Goal: Transaction & Acquisition: Purchase product/service

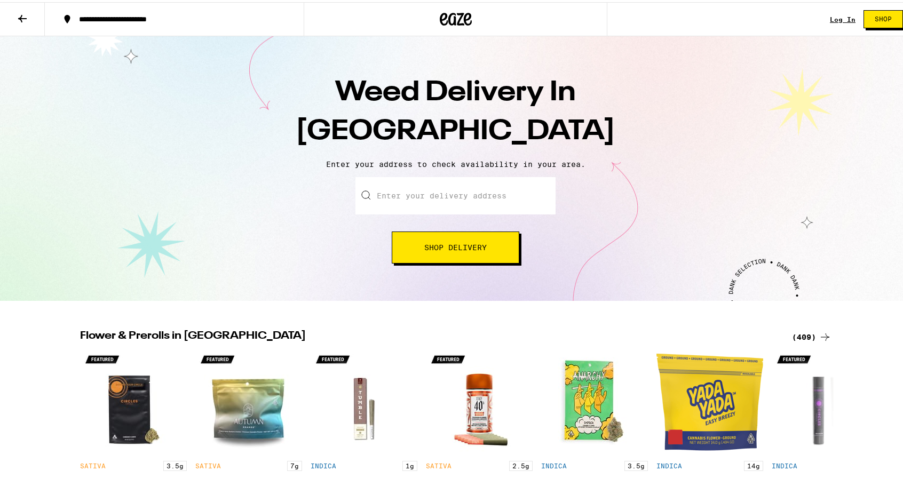
click at [449, 202] on input "Enter your delivery address" at bounding box center [455, 193] width 200 height 37
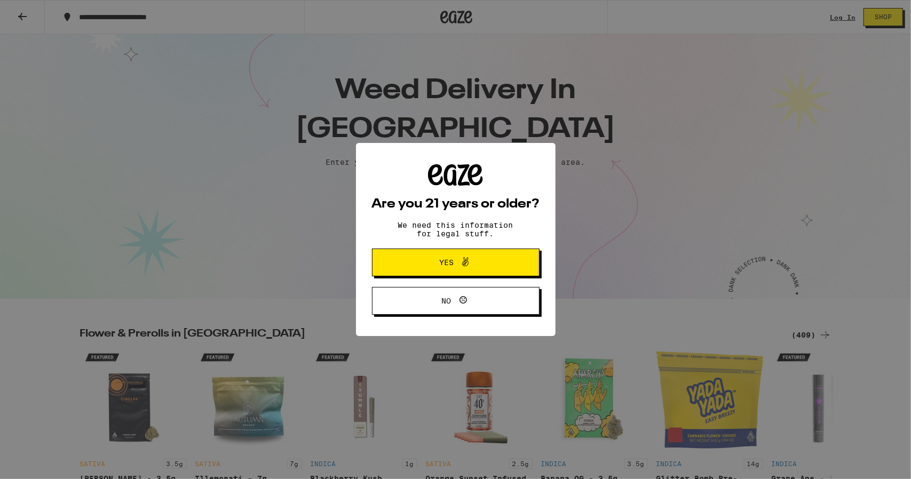
click at [377, 237] on div "Are you 21 years or older? We need this information for legal stuff. Yes No" at bounding box center [456, 239] width 168 height 151
click at [422, 262] on span "Yes" at bounding box center [455, 263] width 81 height 14
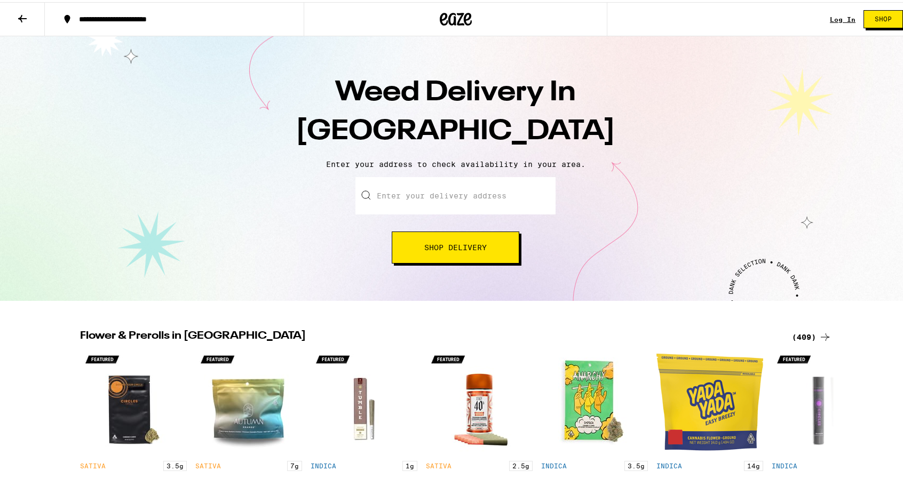
click at [429, 196] on input "Enter your delivery address" at bounding box center [455, 193] width 200 height 37
click at [397, 200] on input "Enter your delivery address" at bounding box center [455, 193] width 200 height 37
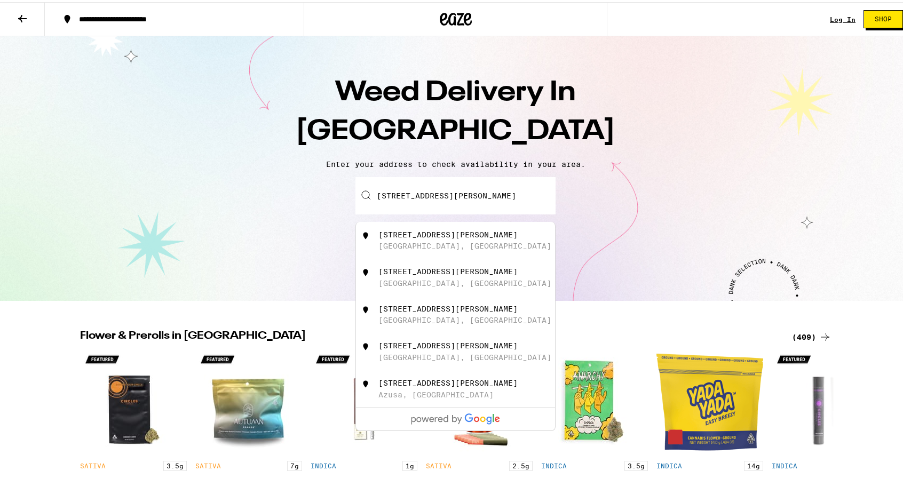
click at [411, 237] on div "[STREET_ADDRESS][PERSON_NAME]" at bounding box center [447, 232] width 139 height 9
type input "[STREET_ADDRESS][PERSON_NAME]"
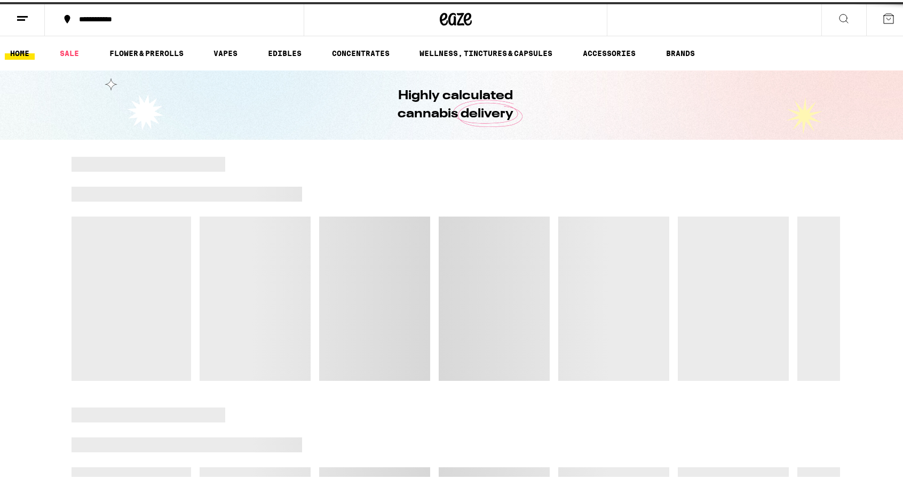
click at [443, 241] on div at bounding box center [455, 267] width 768 height 224
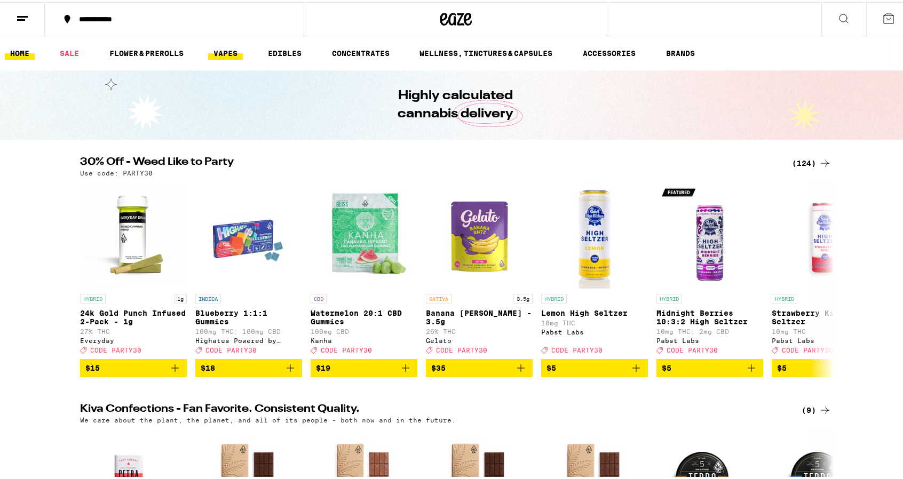
click at [229, 46] on link "VAPES" at bounding box center [225, 51] width 35 height 13
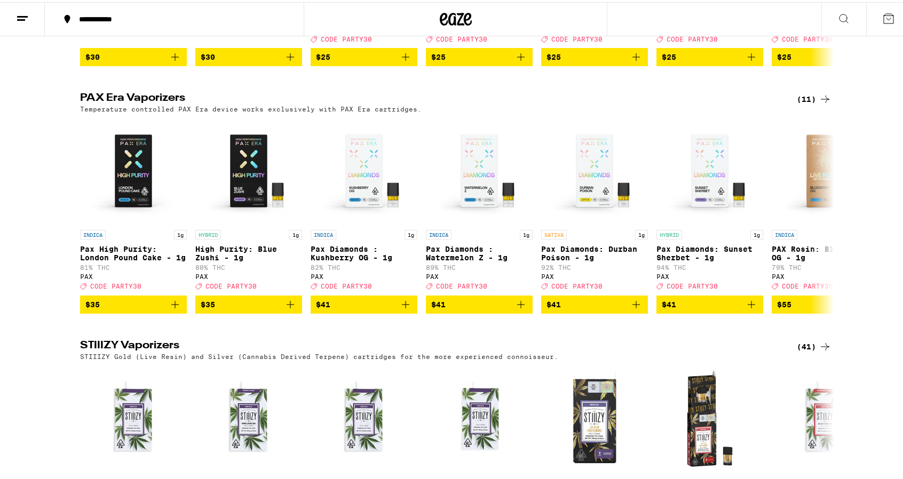
scroll to position [320, 0]
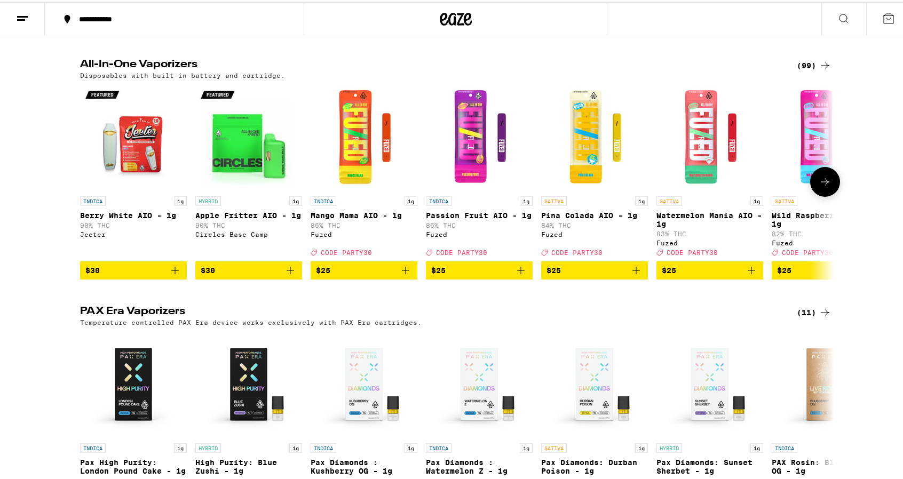
click at [369, 275] on span "$25" at bounding box center [364, 268] width 96 height 13
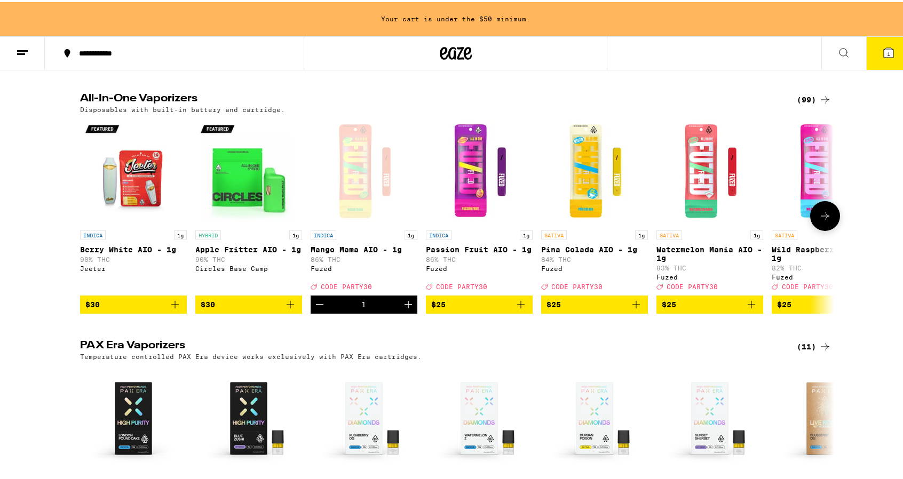
scroll to position [354, 0]
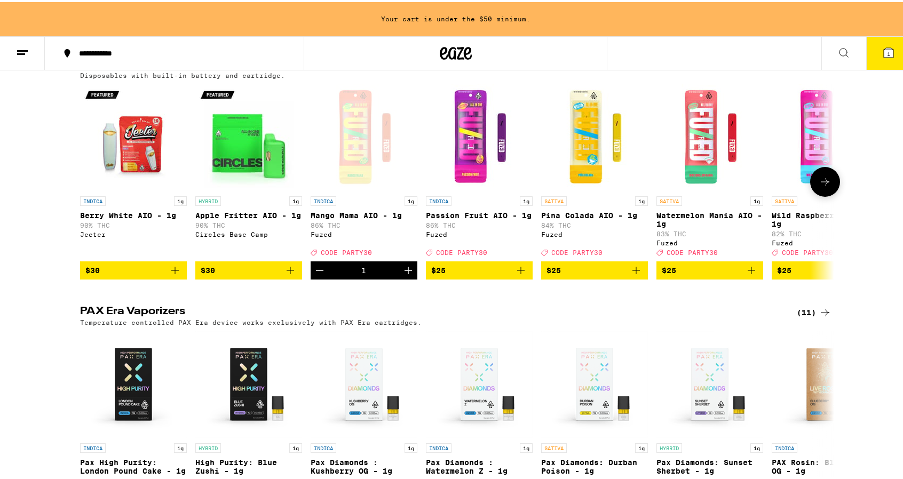
click at [474, 275] on span "$25" at bounding box center [479, 268] width 96 height 13
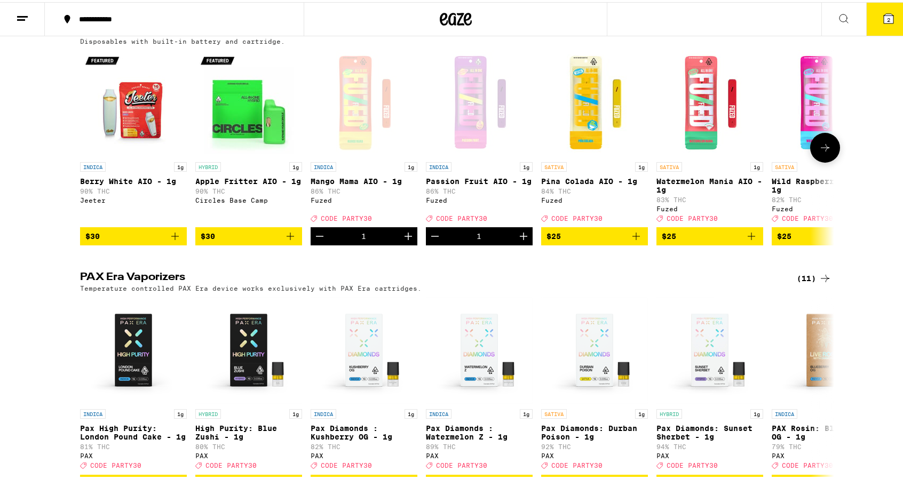
scroll to position [320, 0]
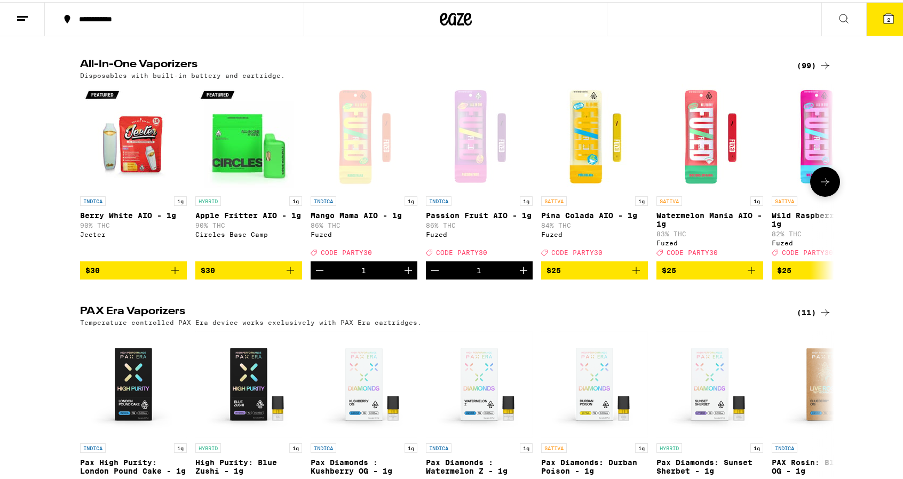
click at [818, 186] on icon at bounding box center [824, 179] width 13 height 13
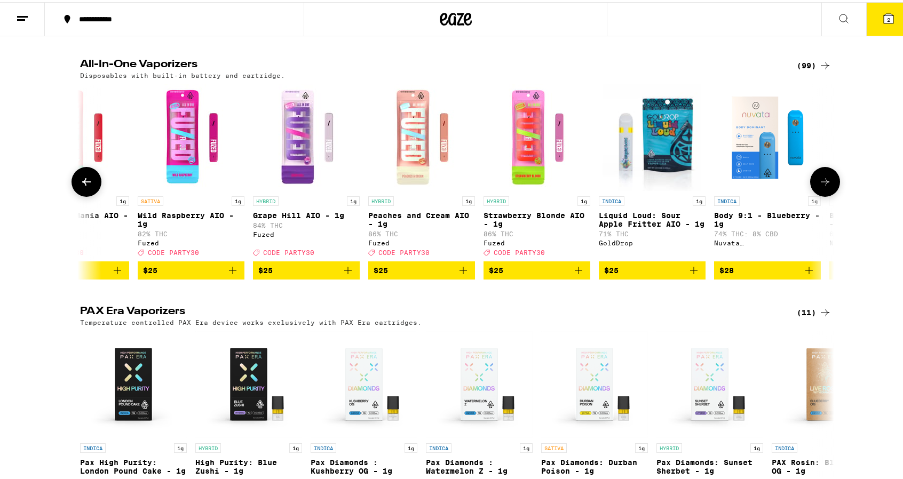
scroll to position [0, 635]
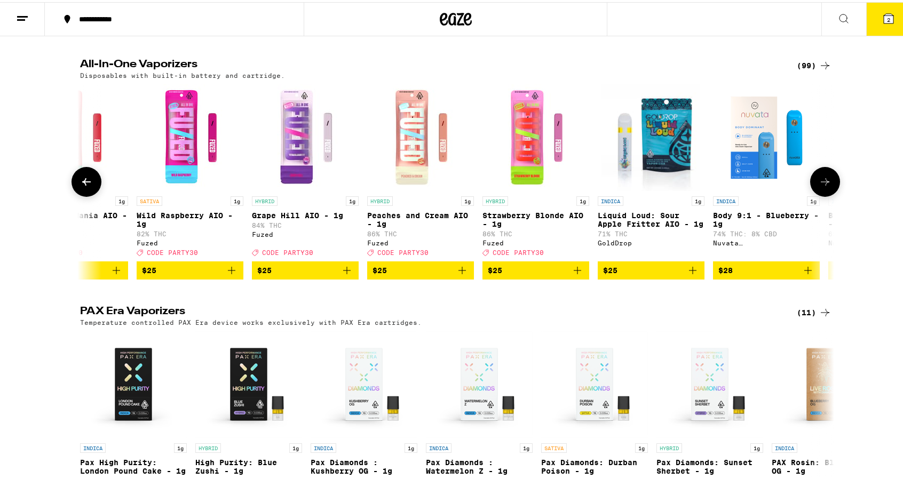
click at [456, 275] on icon "Add to bag" at bounding box center [462, 268] width 13 height 13
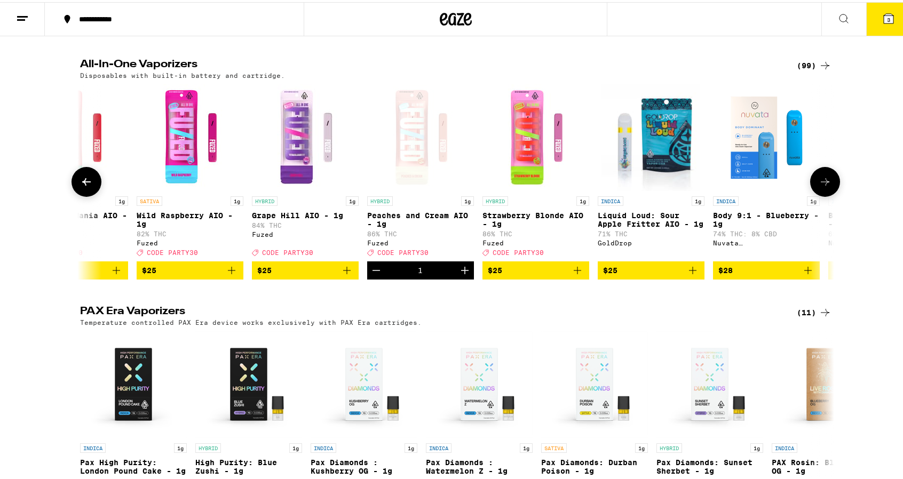
click at [820, 186] on icon at bounding box center [824, 179] width 13 height 13
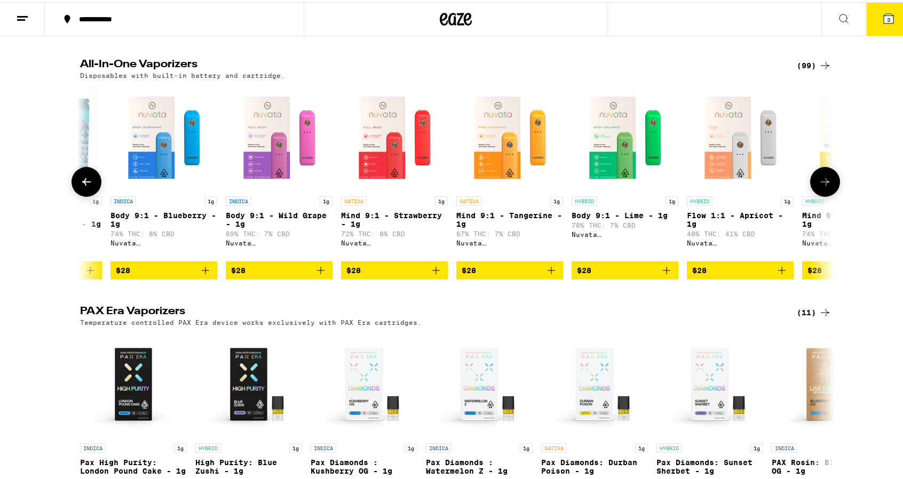
scroll to position [0, 1270]
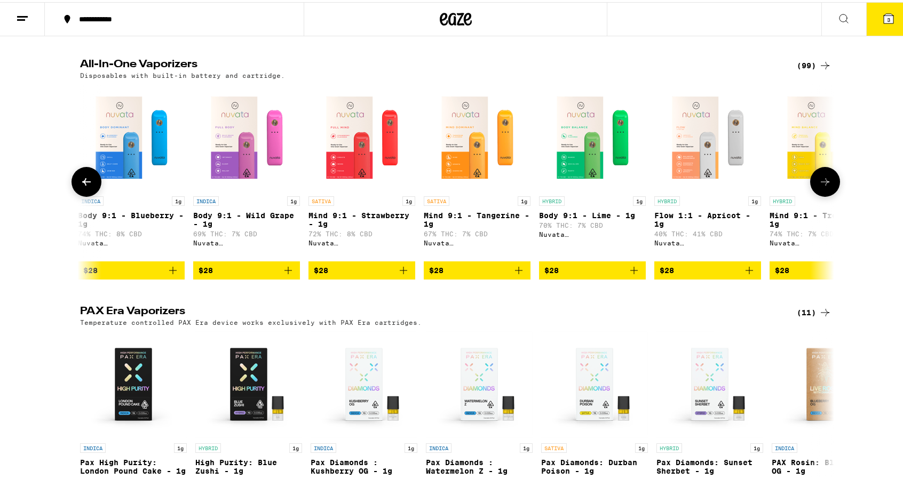
click at [822, 184] on icon at bounding box center [824, 179] width 9 height 7
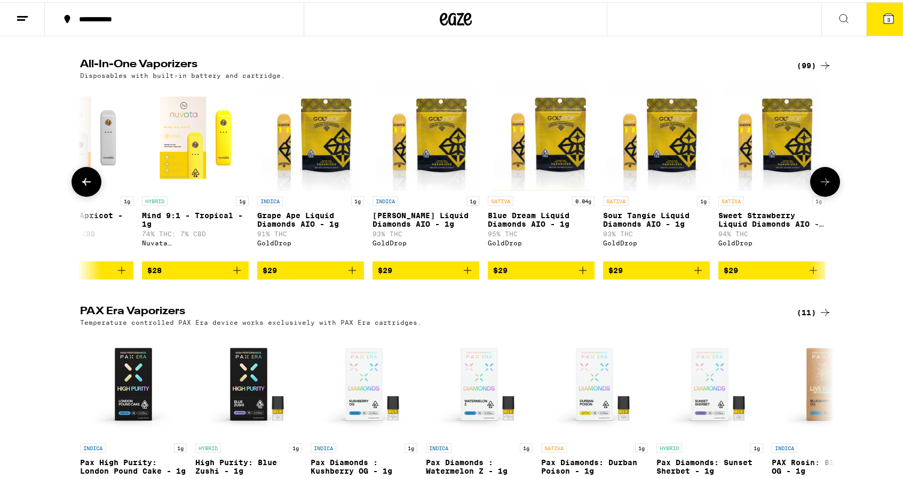
scroll to position [0, 1904]
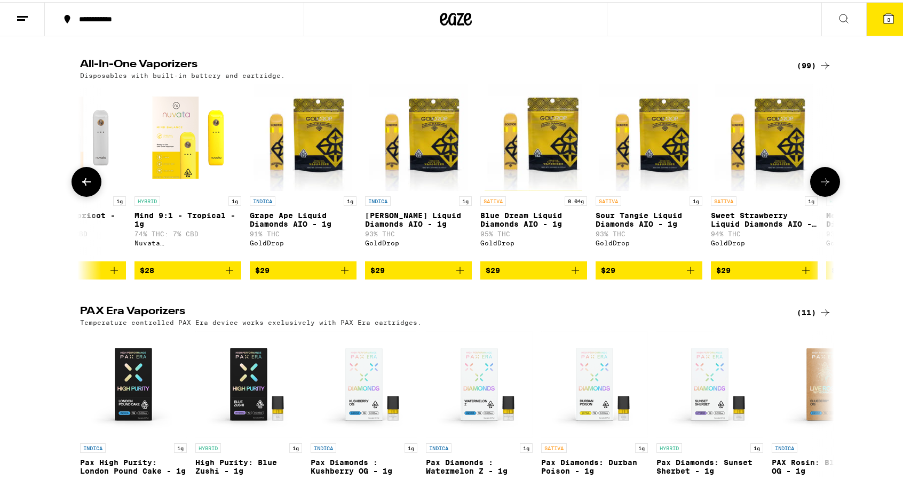
click at [822, 184] on icon at bounding box center [824, 179] width 9 height 7
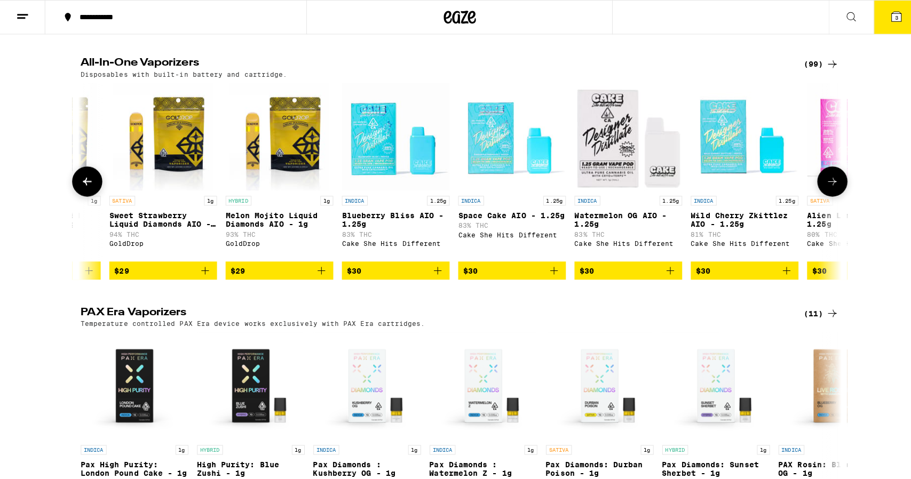
scroll to position [0, 2539]
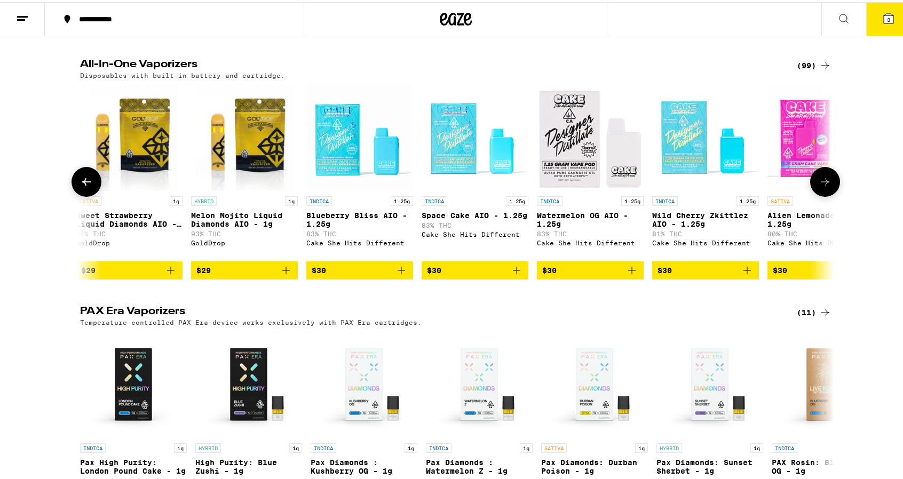
click at [691, 275] on span "$30" at bounding box center [705, 268] width 96 height 13
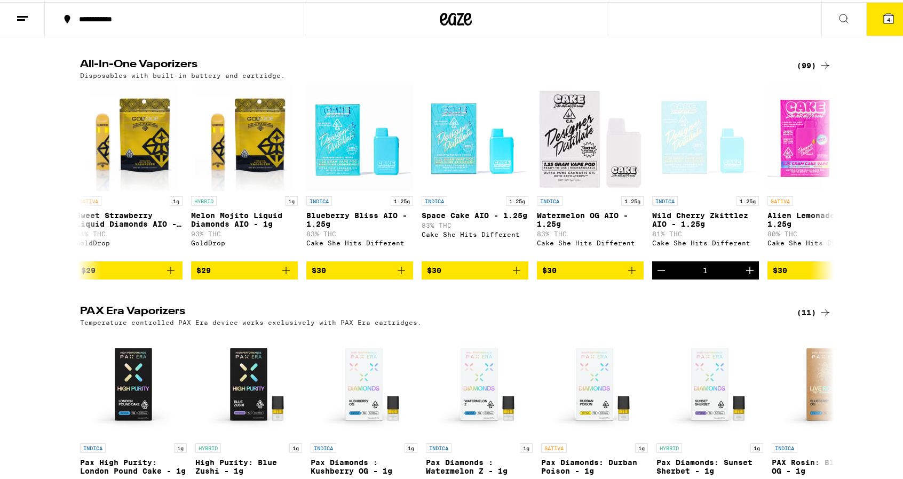
click at [883, 19] on icon at bounding box center [888, 17] width 10 height 10
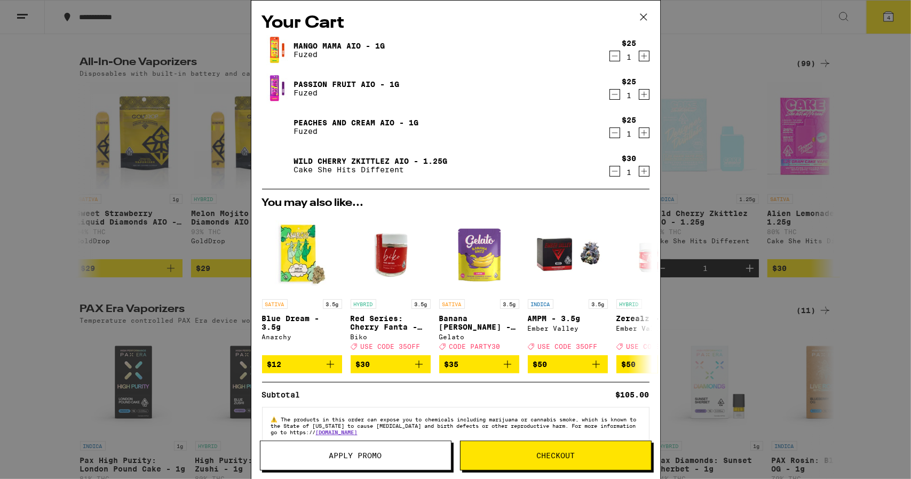
click at [549, 453] on span "Checkout" at bounding box center [555, 455] width 38 height 7
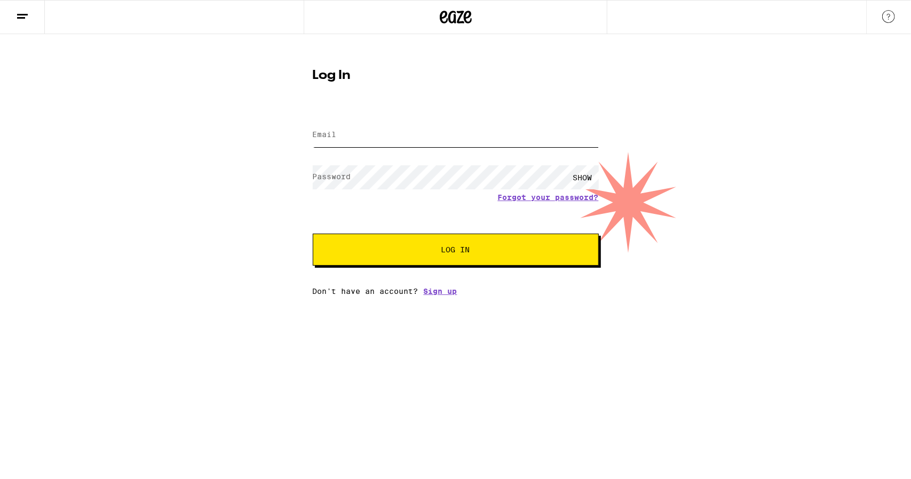
click at [347, 139] on input "Email" at bounding box center [456, 135] width 286 height 24
click at [442, 293] on div "Email Email Password Password SHOW Forgot your password? Log In Don't have an a…" at bounding box center [456, 202] width 286 height 187
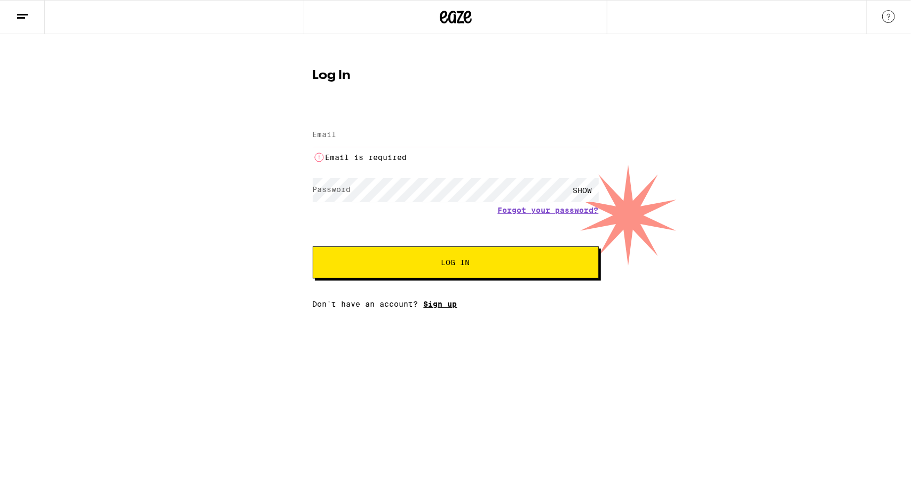
click at [438, 308] on link "Sign up" at bounding box center [441, 304] width 34 height 9
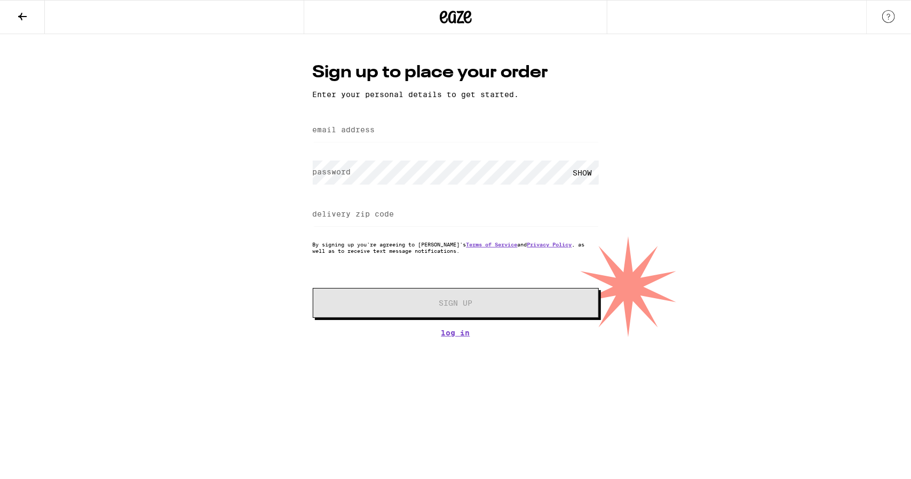
click at [354, 134] on label "email address" at bounding box center [344, 129] width 62 height 9
click at [366, 131] on label "email address" at bounding box center [344, 129] width 62 height 9
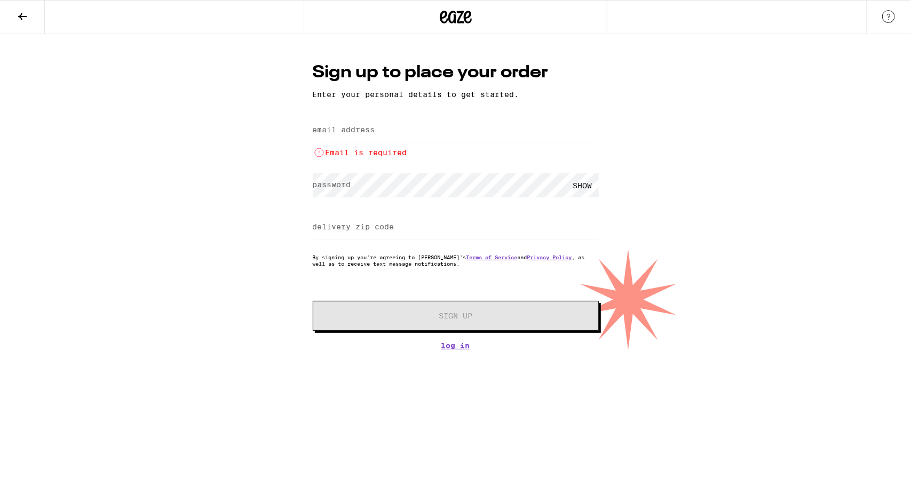
click at [368, 132] on label "email address" at bounding box center [344, 129] width 62 height 9
type input "[EMAIL_ADDRESS][PERSON_NAME][DOMAIN_NAME]"
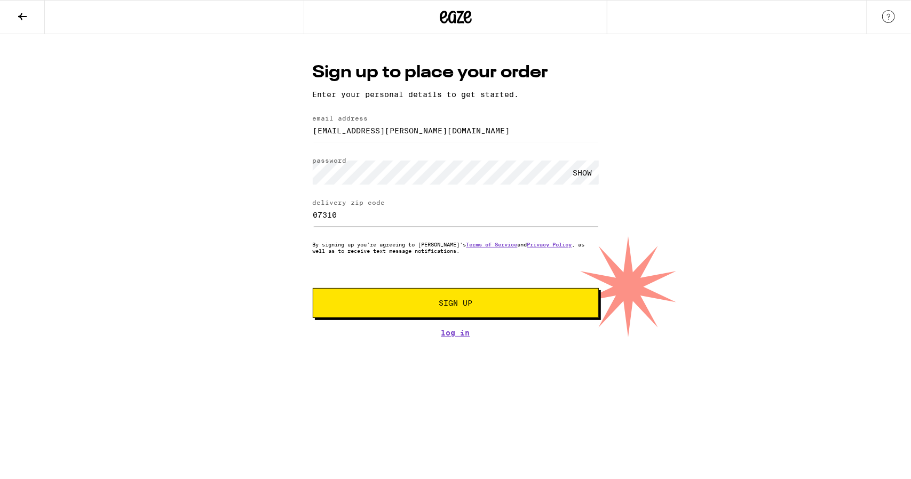
drag, startPoint x: 348, startPoint y: 220, endPoint x: 177, endPoint y: 196, distance: 172.9
click at [177, 196] on div "Sign up to place your order Enter your personal details to get started. email a…" at bounding box center [455, 185] width 911 height 303
click at [359, 220] on input "07310" at bounding box center [456, 215] width 286 height 24
click at [331, 217] on input "07310" at bounding box center [456, 215] width 286 height 24
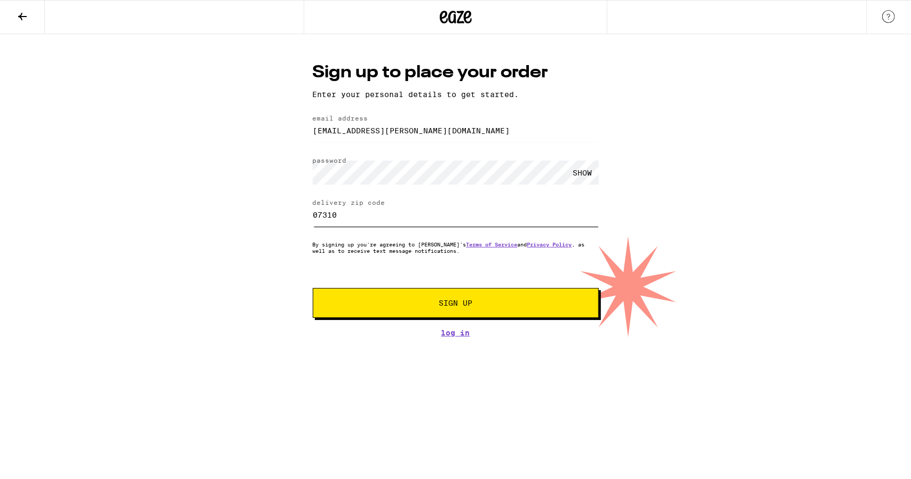
paste input "94102"
type input "94102"
click at [440, 302] on span "Sign Up" at bounding box center [455, 302] width 34 height 7
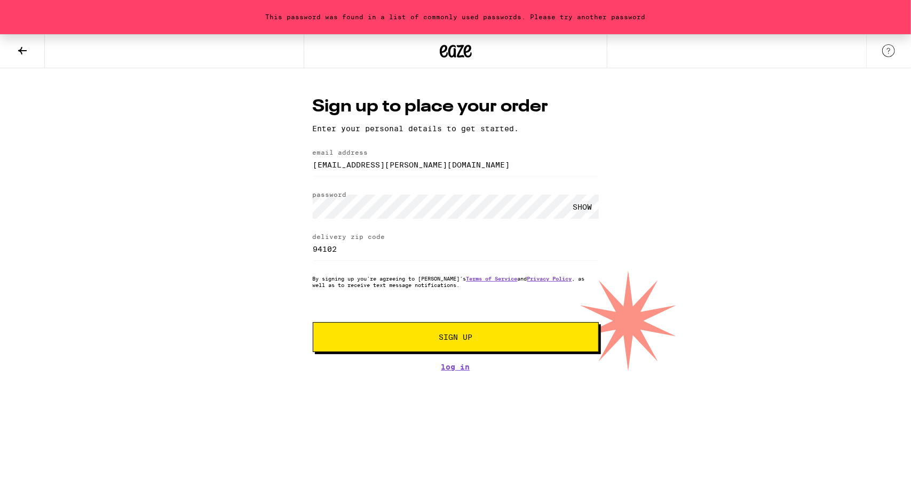
click at [430, 336] on span "Sign Up" at bounding box center [455, 336] width 212 height 7
click at [241, 202] on div "This password was found in a list of commonly used passwords. Please try anothe…" at bounding box center [455, 202] width 911 height 337
click at [460, 341] on span "Sign Up" at bounding box center [455, 336] width 34 height 7
click at [241, 197] on div "This password was found in a list of commonly used passwords. Please try anothe…" at bounding box center [455, 202] width 911 height 337
click at [447, 338] on span "Sign Up" at bounding box center [455, 336] width 34 height 7
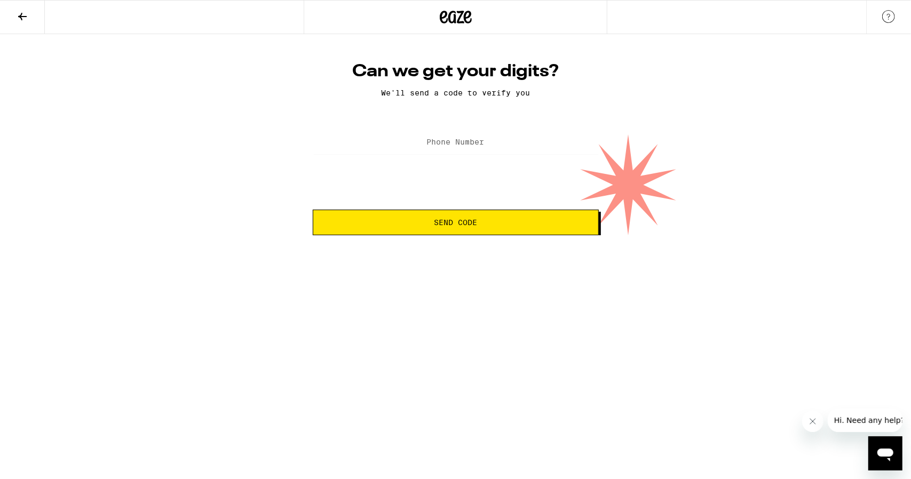
click at [453, 142] on label "Phone Number" at bounding box center [456, 142] width 58 height 9
type input "[PHONE_NUMBER]"
click at [459, 225] on span "Send Code" at bounding box center [455, 222] width 43 height 7
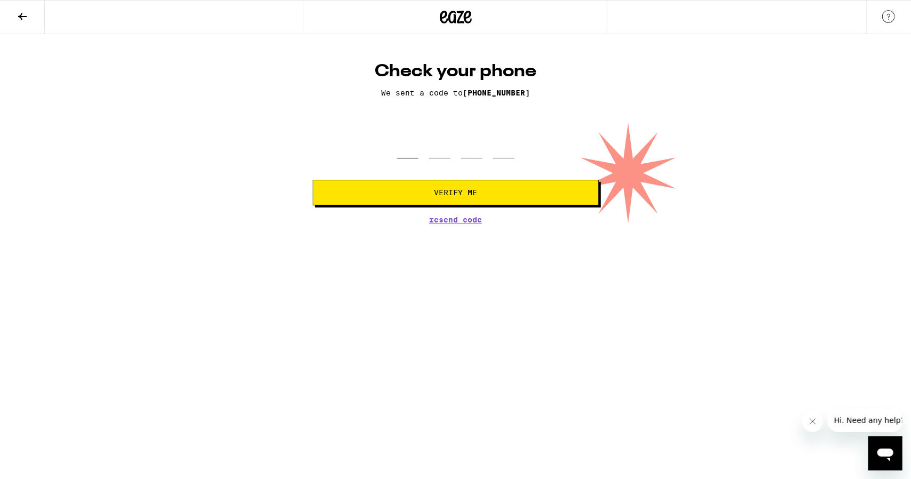
click at [414, 146] on input "tel" at bounding box center [407, 142] width 21 height 31
type input "7"
type input "0"
type input "5"
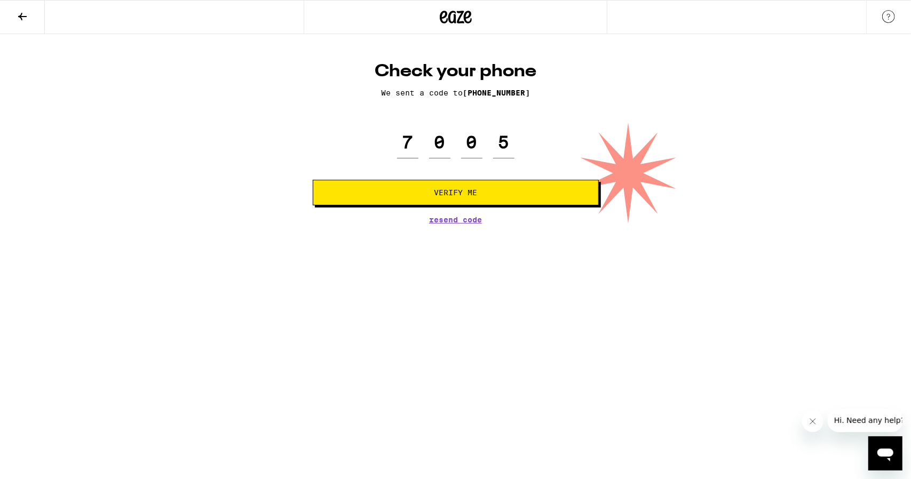
click at [457, 192] on span "Verify Me" at bounding box center [455, 192] width 43 height 7
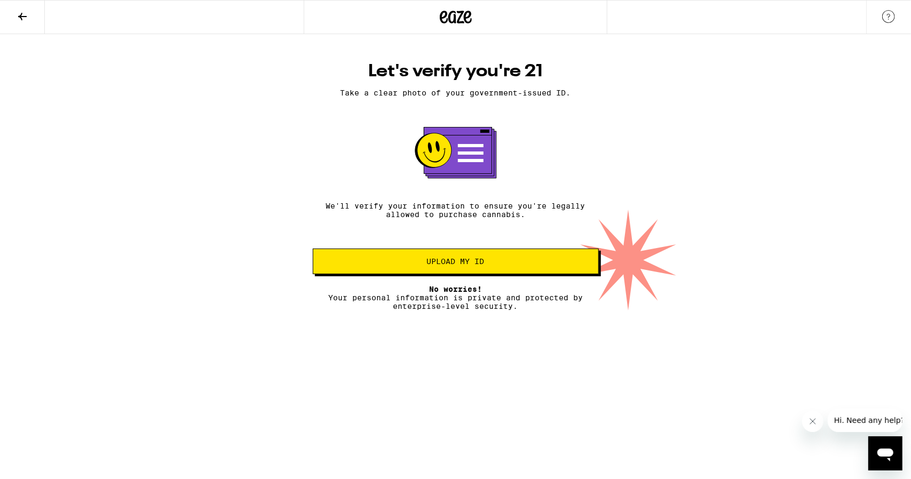
click at [456, 264] on span "Upload my ID" at bounding box center [456, 261] width 58 height 7
click at [452, 265] on span "Upload my ID" at bounding box center [456, 261] width 58 height 7
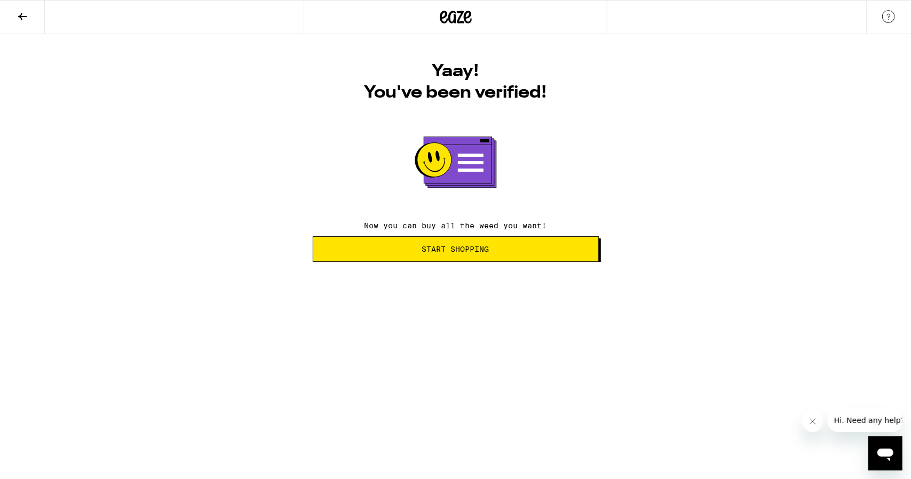
click at [455, 252] on span "Start Shopping" at bounding box center [455, 248] width 67 height 7
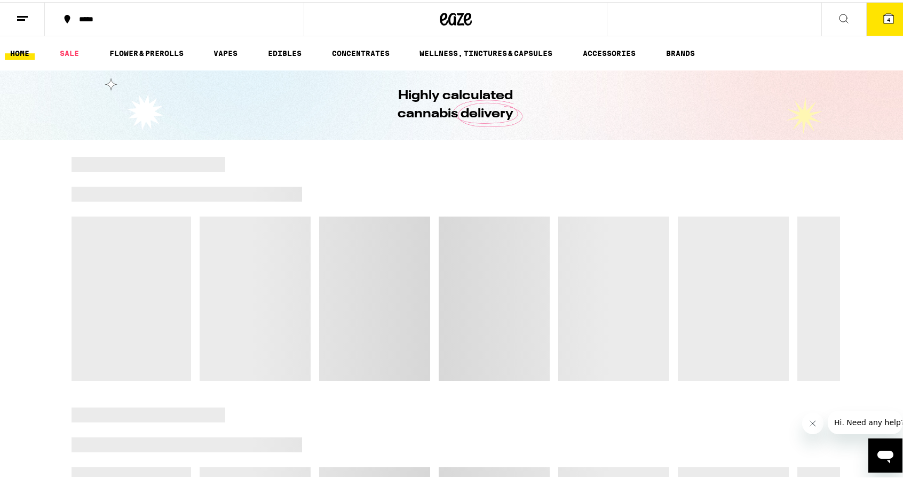
click at [883, 17] on icon at bounding box center [888, 17] width 10 height 10
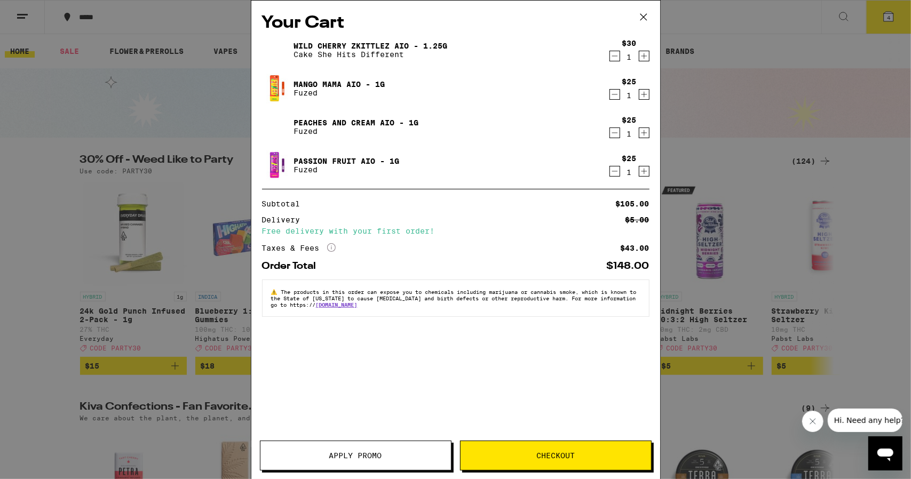
click at [564, 457] on span "Checkout" at bounding box center [555, 455] width 38 height 7
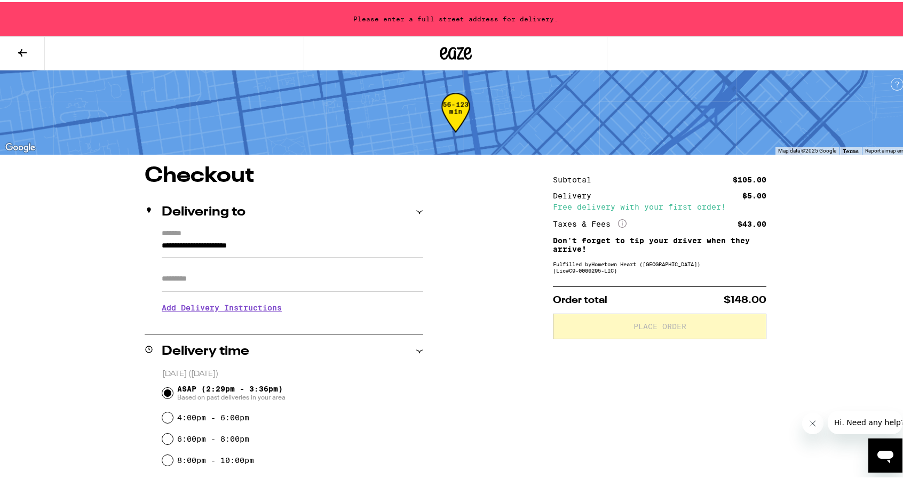
scroll to position [53, 0]
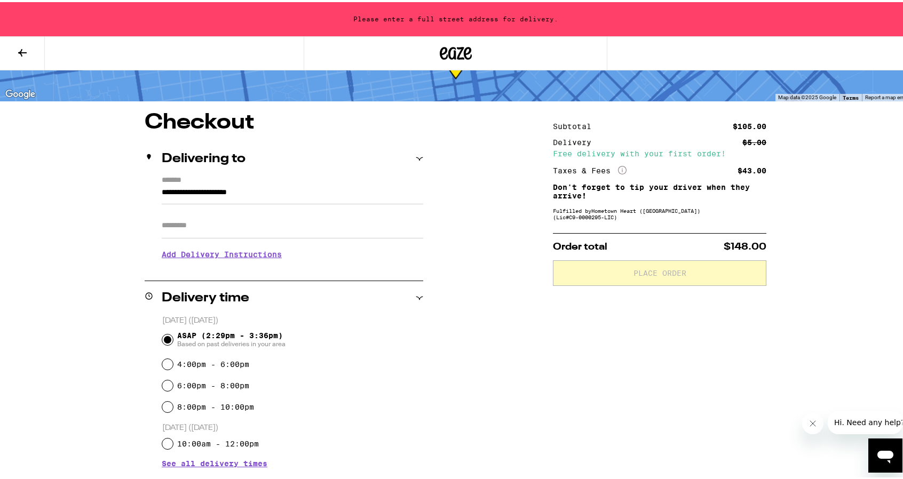
click at [221, 195] on input "**********" at bounding box center [292, 193] width 261 height 18
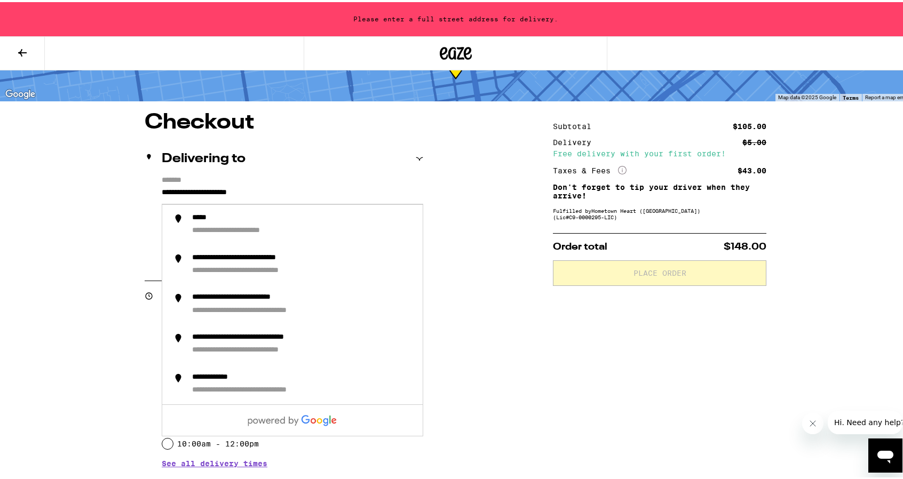
drag, startPoint x: 297, startPoint y: 190, endPoint x: 107, endPoint y: 180, distance: 190.2
click at [113, 180] on div "**********" at bounding box center [455, 450] width 768 height 681
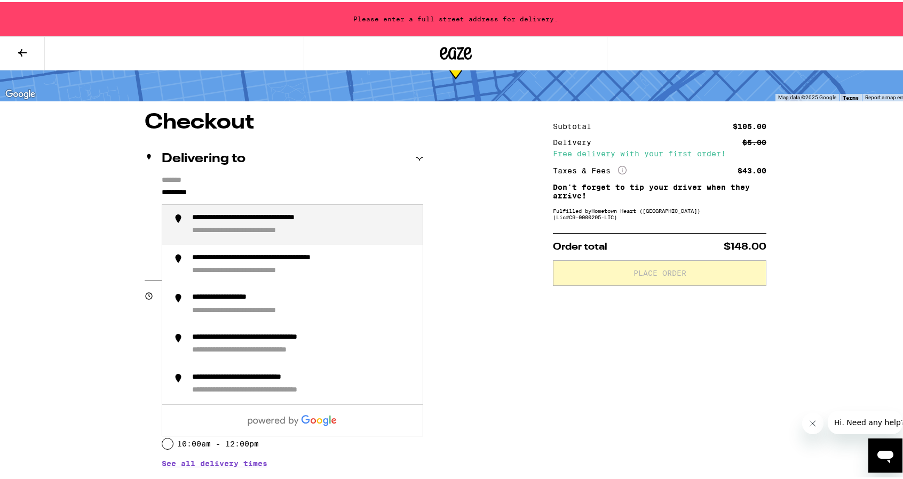
click at [217, 226] on div "**********" at bounding box center [266, 229] width 149 height 10
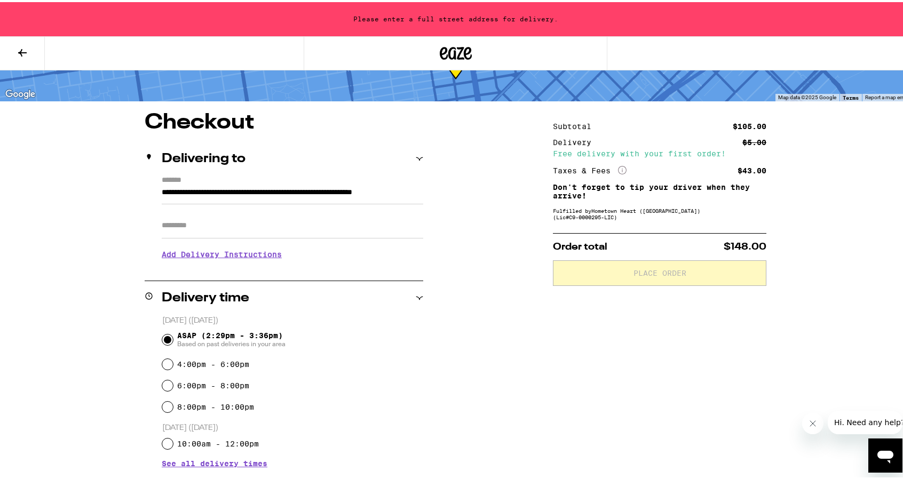
type input "**********"
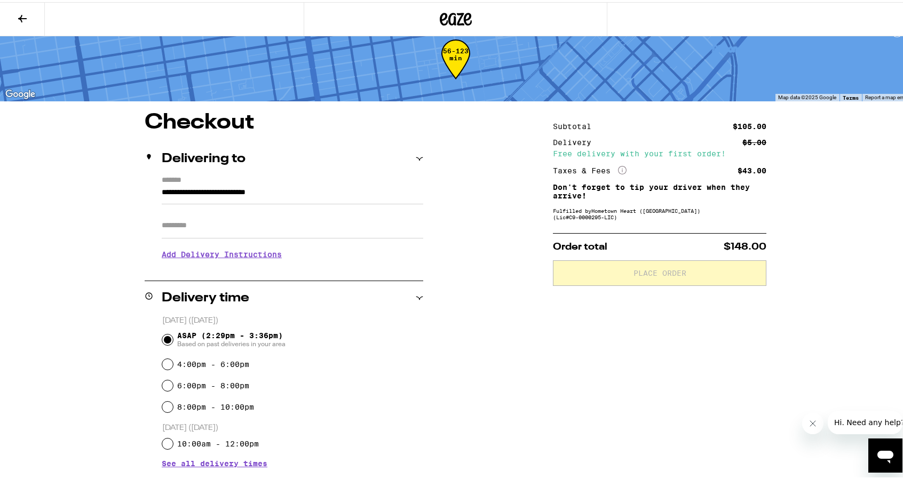
click at [205, 227] on input "Apt/Suite" at bounding box center [292, 224] width 261 height 26
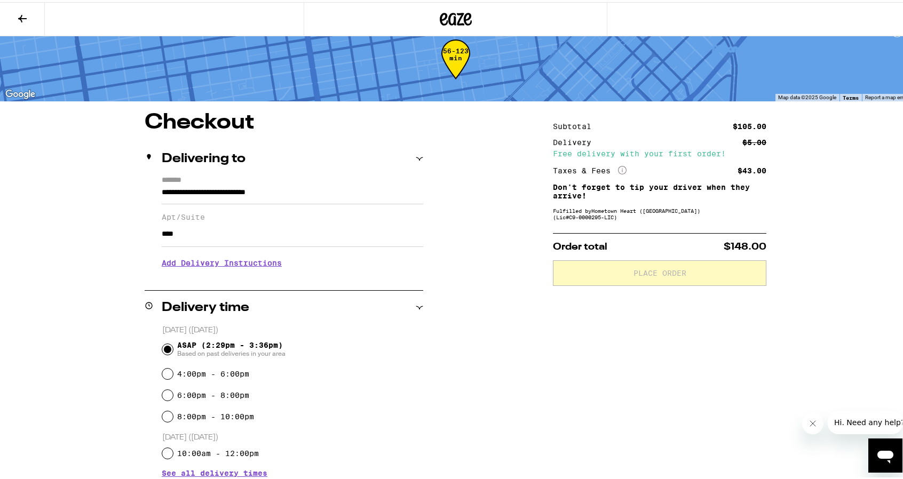
type input "****"
click at [164, 391] on input "6:00pm - 8:00pm" at bounding box center [167, 393] width 11 height 11
radio input "true"
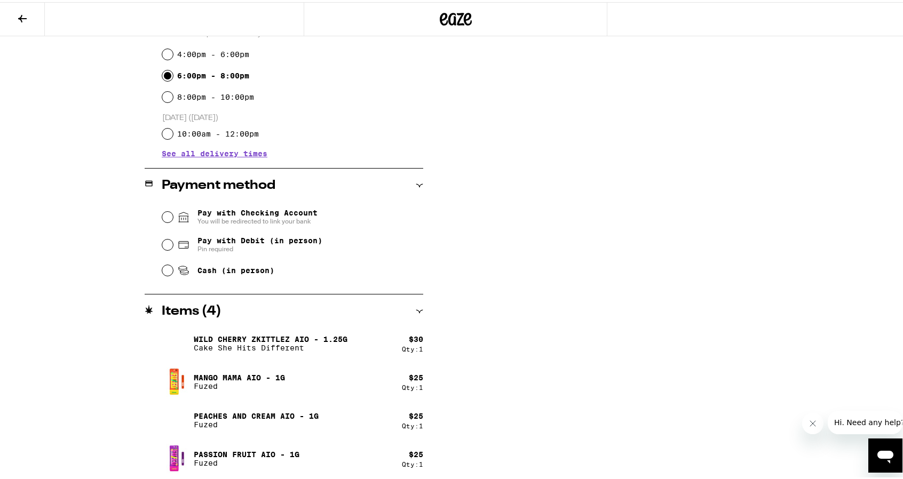
scroll to position [339, 0]
click at [164, 248] on input "Pay with Debit (in person) Pin required" at bounding box center [167, 242] width 11 height 11
radio input "true"
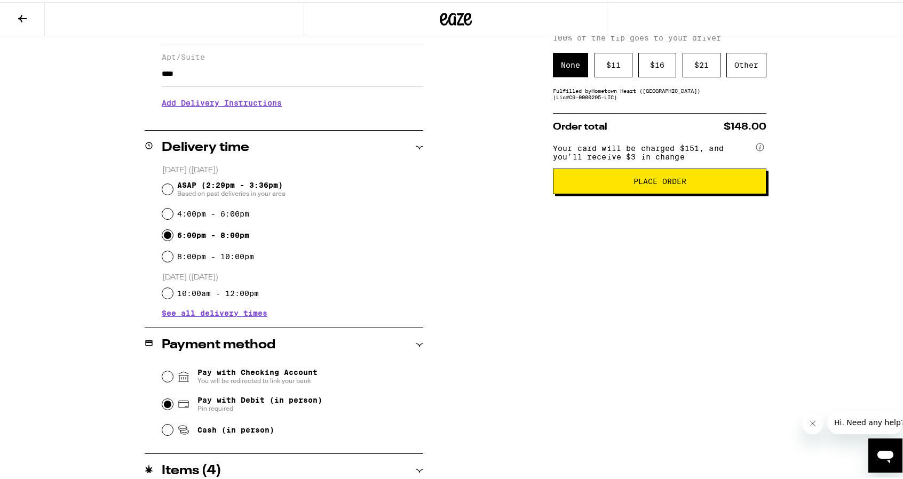
scroll to position [126, 0]
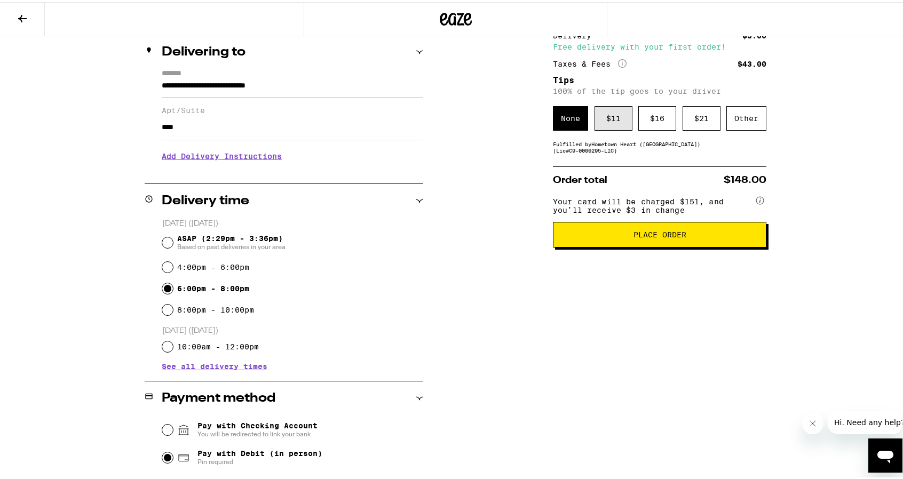
click at [608, 121] on div "$ 11" at bounding box center [613, 116] width 38 height 25
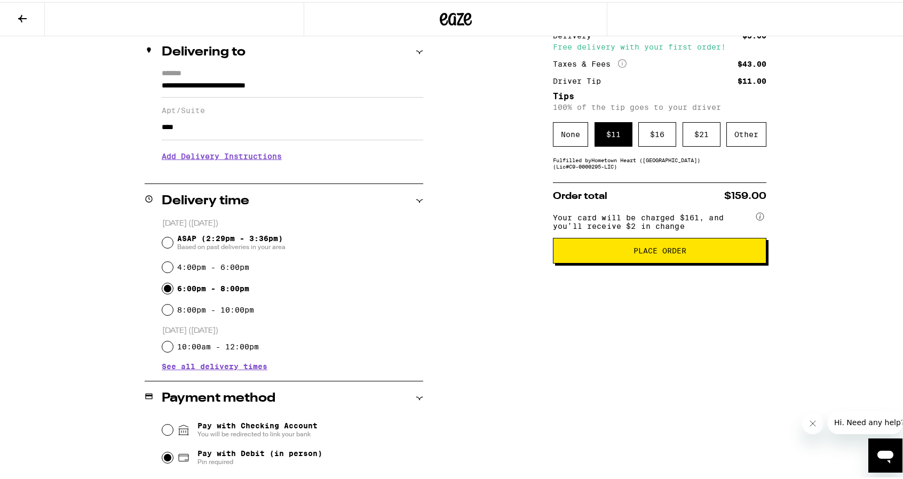
scroll to position [73, 0]
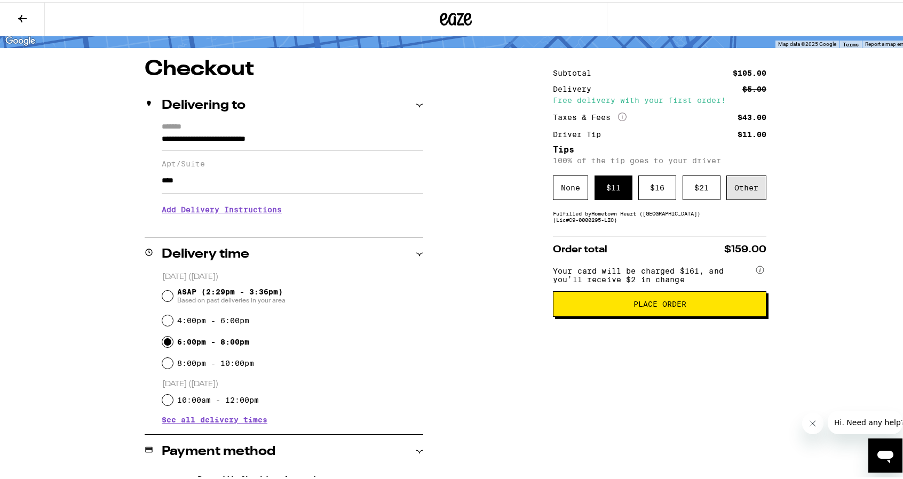
click at [742, 186] on div "Other" at bounding box center [746, 185] width 40 height 25
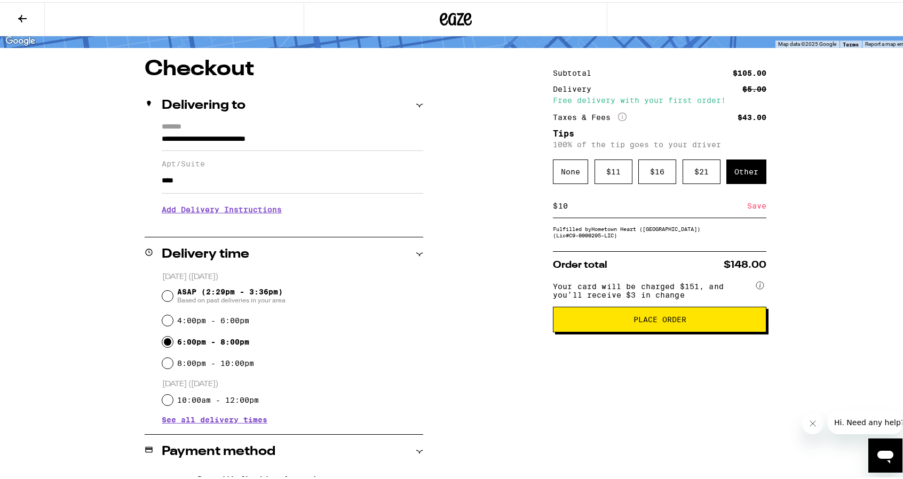
type input "10"
click at [811, 230] on div "**********" at bounding box center [455, 402] width 768 height 690
click at [829, 328] on div "**********" at bounding box center [455, 402] width 768 height 690
click at [748, 208] on div "Save" at bounding box center [756, 203] width 19 height 23
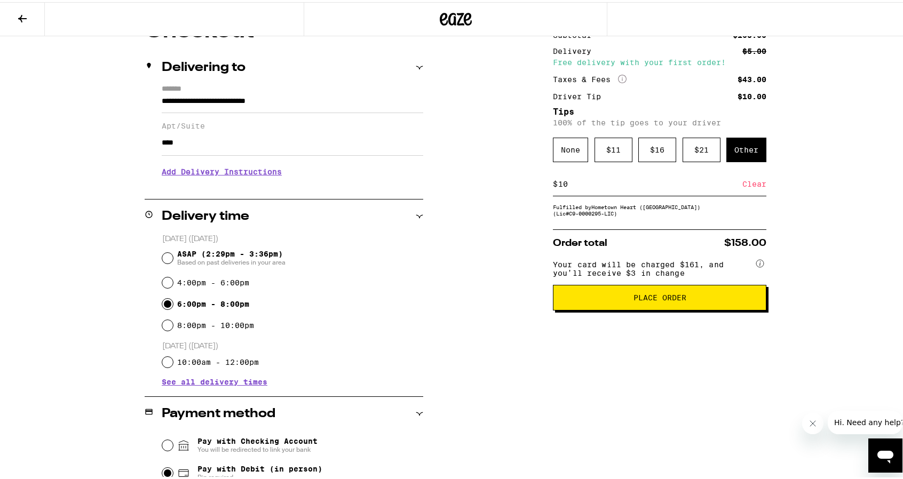
scroll to position [126, 0]
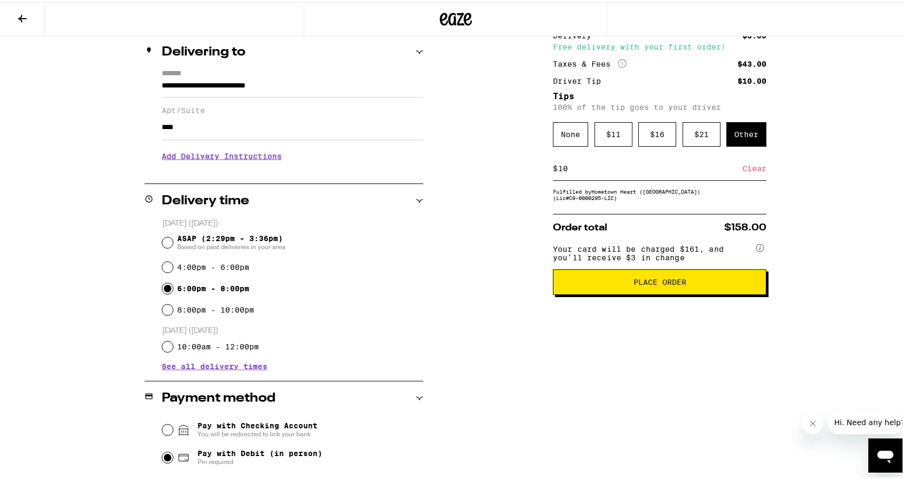
click at [653, 284] on span "Place Order" at bounding box center [659, 279] width 53 height 7
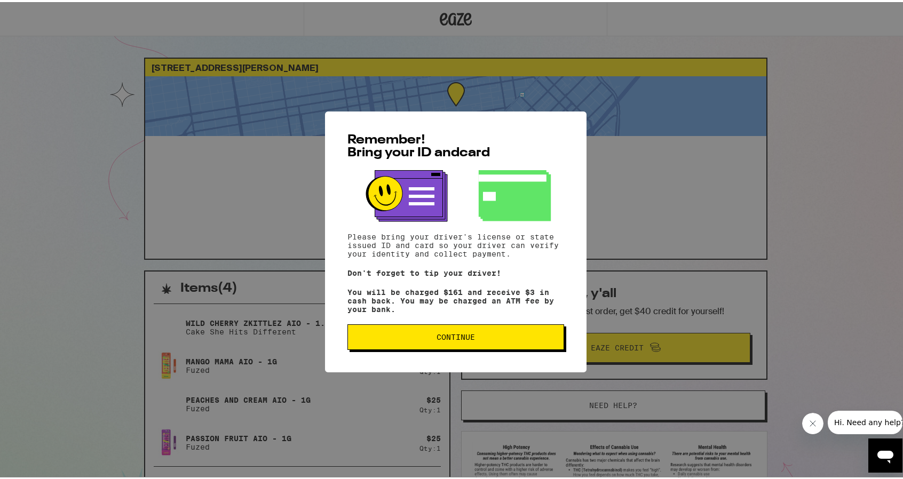
click at [811, 420] on icon "Close message from company" at bounding box center [812, 423] width 9 height 9
click at [457, 337] on span "Continue" at bounding box center [455, 334] width 38 height 7
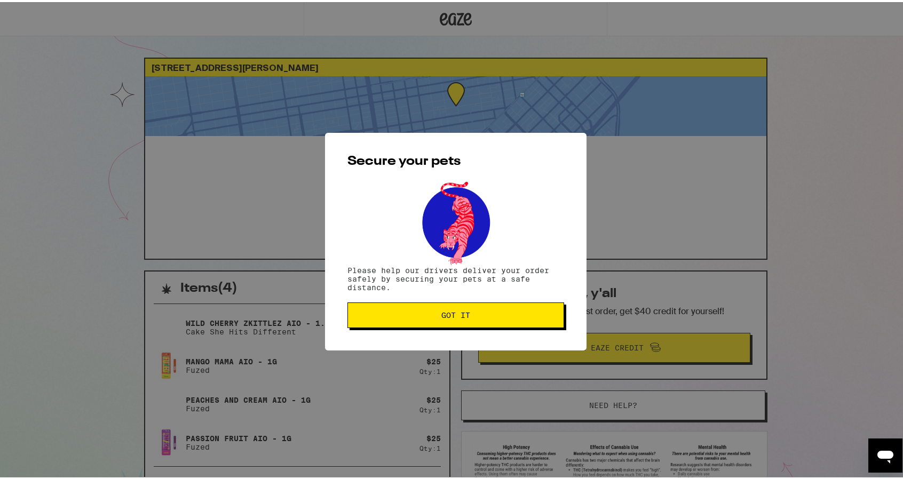
click at [448, 312] on span "Got it" at bounding box center [455, 312] width 29 height 7
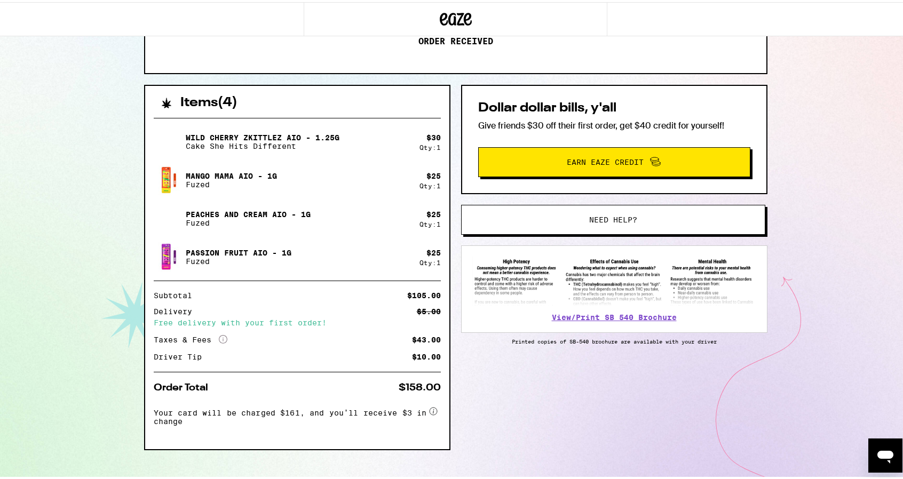
scroll to position [201, 0]
